Goal: Use online tool/utility

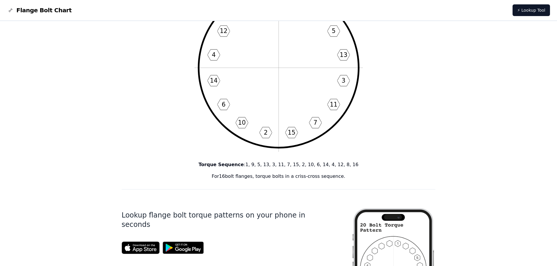
scroll to position [88, 0]
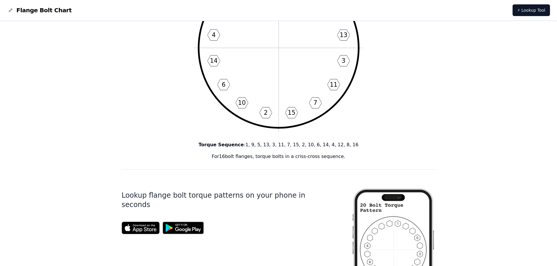
click at [215, 194] on h1 "Lookup flange bolt torque patterns on your phone in seconds" at bounding box center [227, 200] width 211 height 19
click at [216, 194] on h1 "Lookup flange bolt torque patterns on your phone in seconds" at bounding box center [227, 200] width 211 height 19
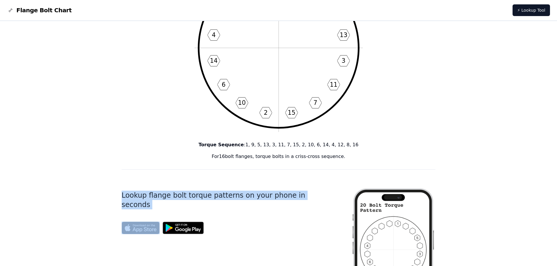
click at [216, 194] on h1 "Lookup flange bolt torque patterns on your phone in seconds" at bounding box center [227, 200] width 211 height 19
click at [304, 187] on div "Lookup flange bolt torque patterns on your phone in seconds" at bounding box center [232, 270] width 220 height 182
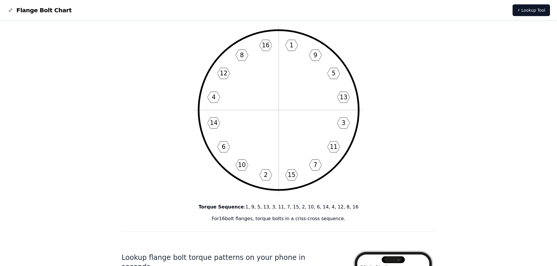
scroll to position [0, 0]
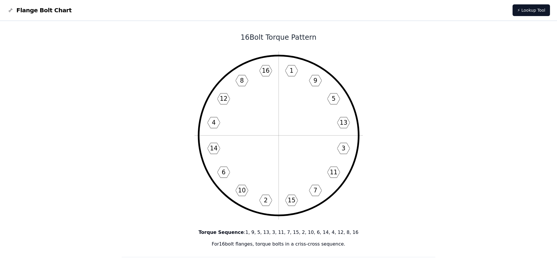
click at [11, 9] on img at bounding box center [10, 10] width 7 height 7
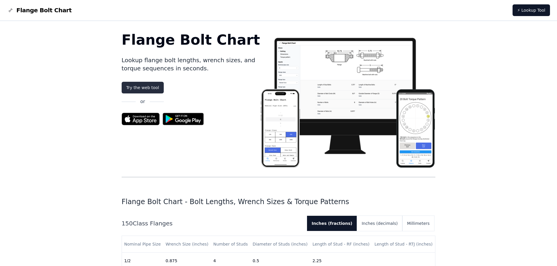
click at [141, 89] on link "Try the web tool" at bounding box center [143, 88] width 42 height 12
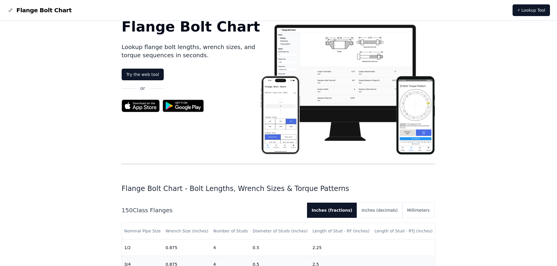
scroll to position [29, 0]
